Goal: Complete application form

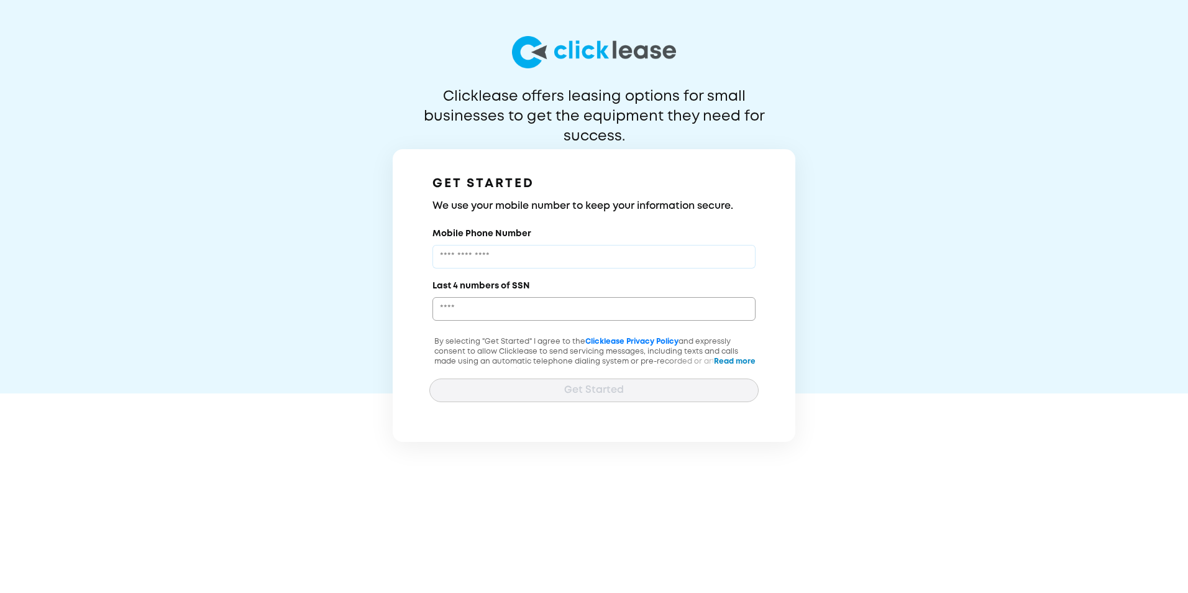
click at [577, 257] on input "Mobile Phone Number" at bounding box center [593, 257] width 323 height 24
click at [901, 303] on div "Clicklease offers leasing options for small businesses to get the equipment the…" at bounding box center [594, 221] width 1188 height 442
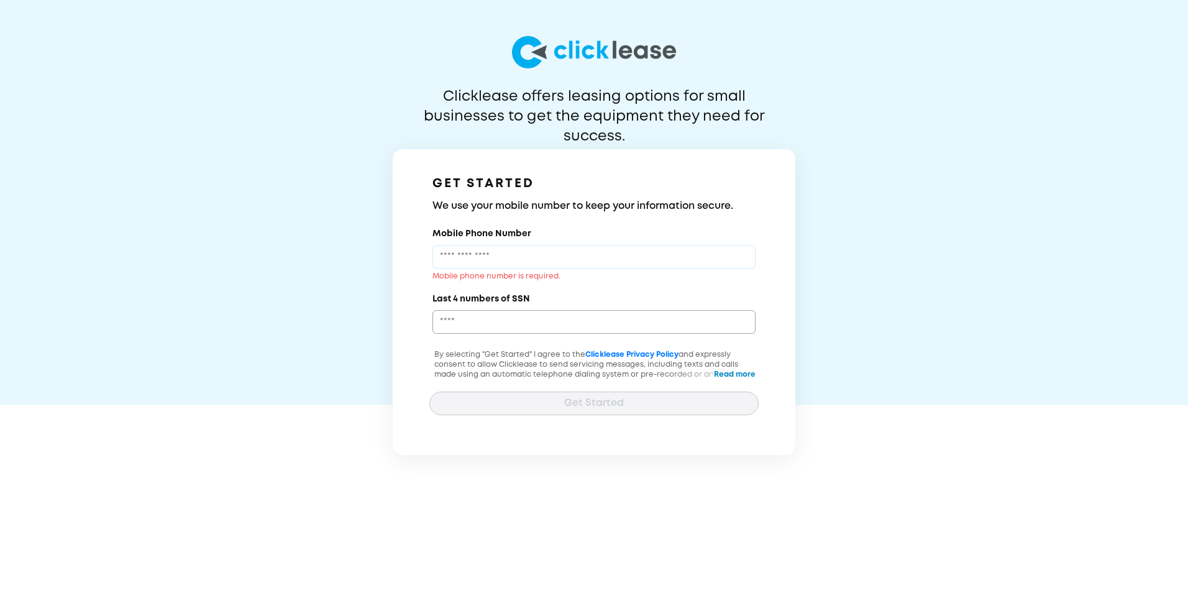
click at [606, 258] on input "Mobile Phone Number" at bounding box center [593, 257] width 323 height 24
click at [963, 302] on div "Clicklease offers leasing options for small businesses to get the equipment the…" at bounding box center [594, 227] width 1188 height 455
click at [460, 254] on input "Mobile Phone Number" at bounding box center [593, 257] width 323 height 24
click at [655, 224] on div "GET STARTED We use your mobile number to keep your information secure. Mobile P…" at bounding box center [594, 302] width 402 height 306
